Goal: Navigation & Orientation: Find specific page/section

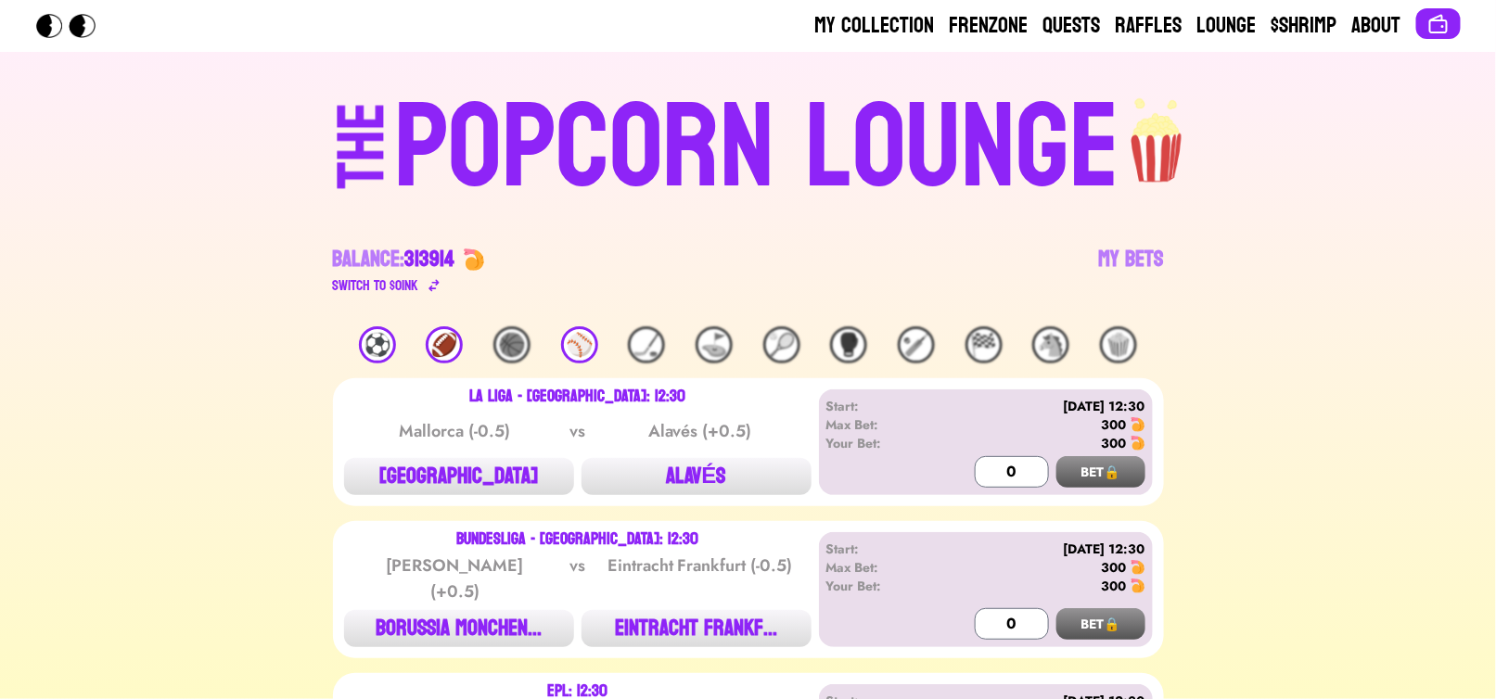
click at [520, 91] on div "POPCORN LOUNGE" at bounding box center [757, 148] width 726 height 119
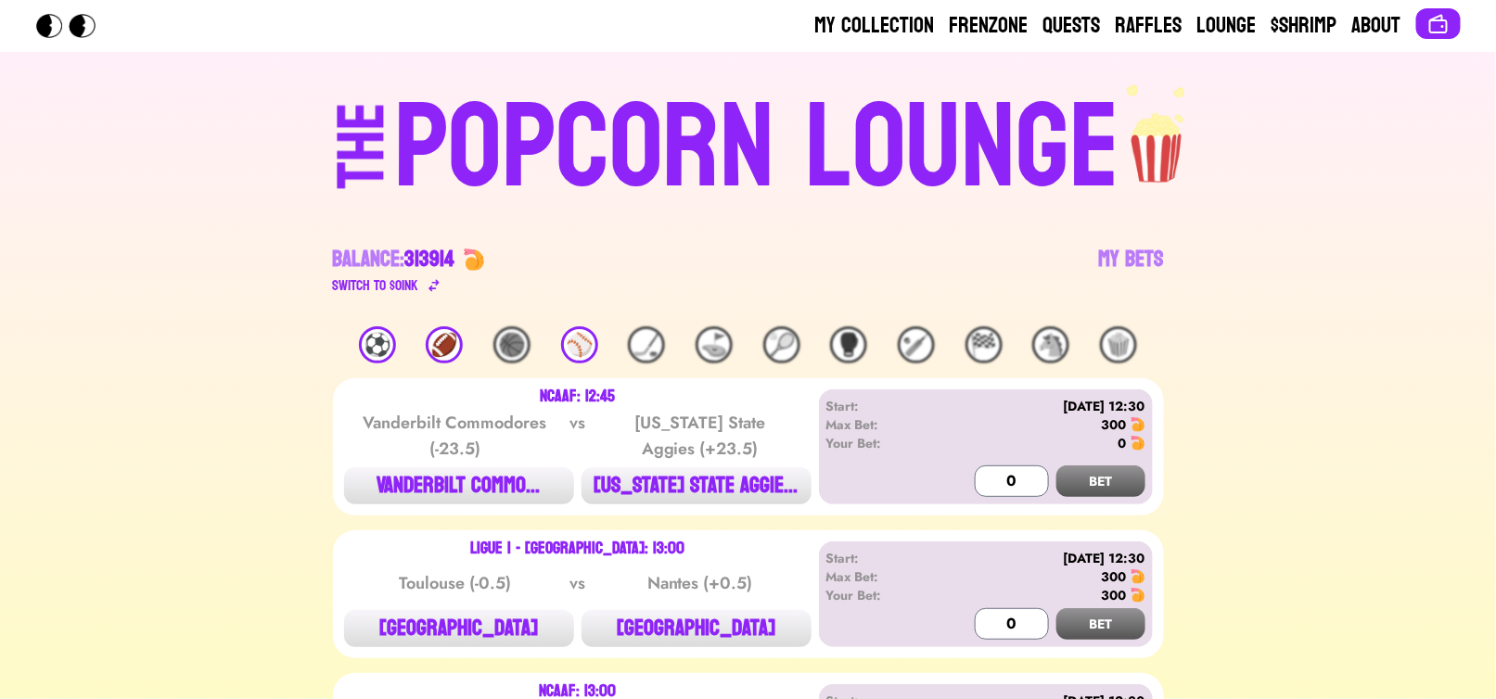
click at [200, 199] on div "THE POPCORN LOUNGE" at bounding box center [748, 145] width 1143 height 126
